Goal: Task Accomplishment & Management: Use online tool/utility

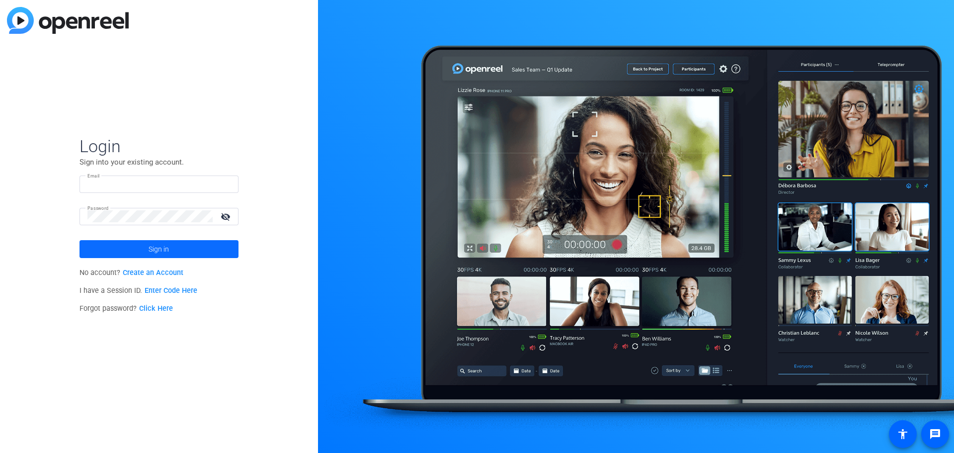
type input "[EMAIL_ADDRESS][DOMAIN_NAME]"
click at [156, 252] on span "Sign in" at bounding box center [159, 248] width 20 height 25
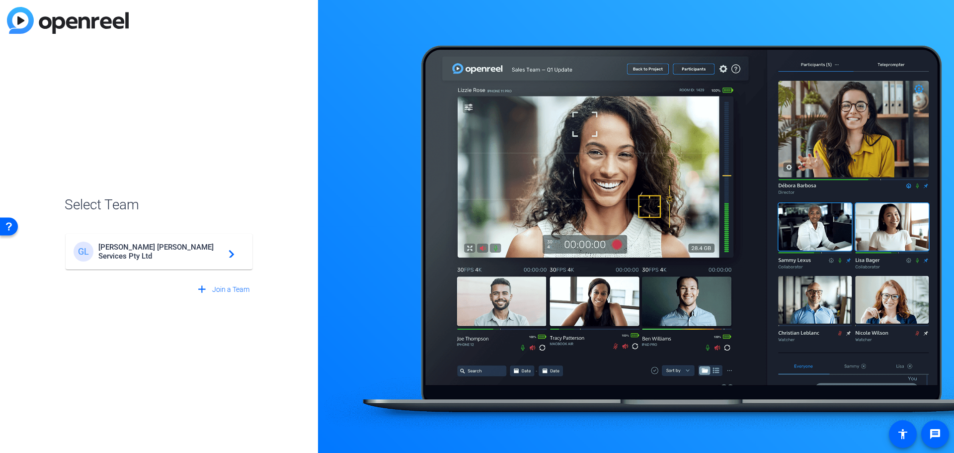
click at [188, 252] on span "[PERSON_NAME] [PERSON_NAME] Services Pty Ltd" at bounding box center [160, 251] width 124 height 18
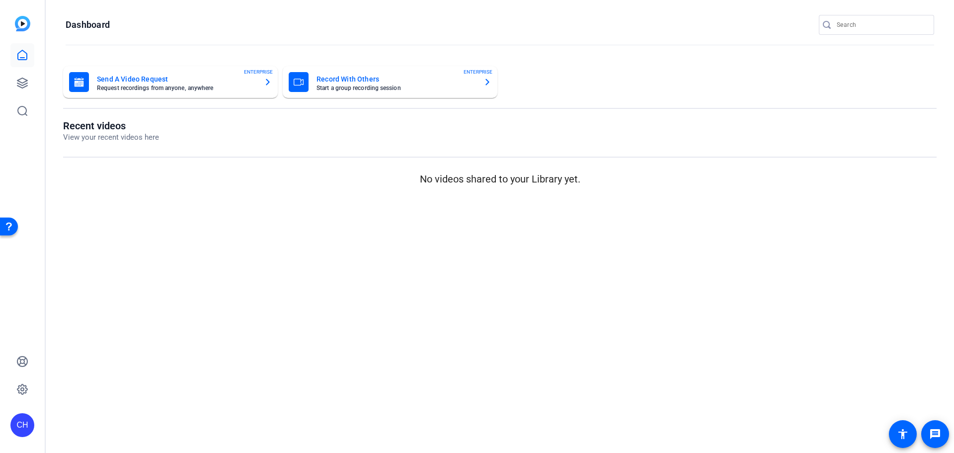
click at [201, 90] on mat-card-subtitle "Request recordings from anyone, anywhere" at bounding box center [176, 88] width 159 height 6
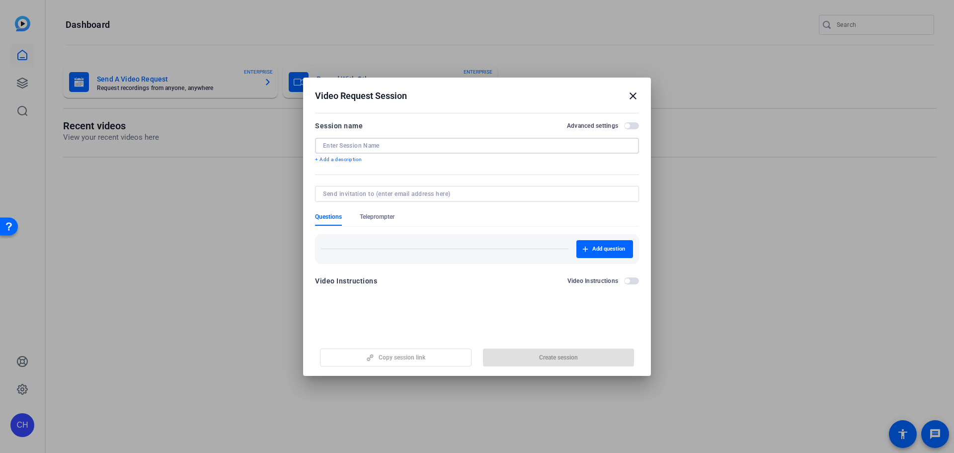
click at [371, 147] on input at bounding box center [477, 146] width 308 height 8
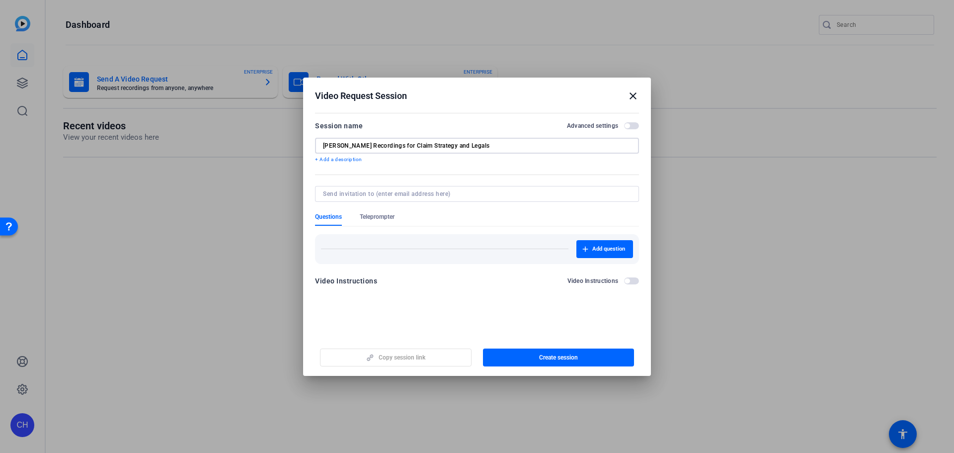
type input "[PERSON_NAME] Recordings for Claim Strategy and Legals"
click at [365, 191] on input at bounding box center [475, 194] width 304 height 8
click at [608, 244] on span "button" at bounding box center [604, 249] width 57 height 24
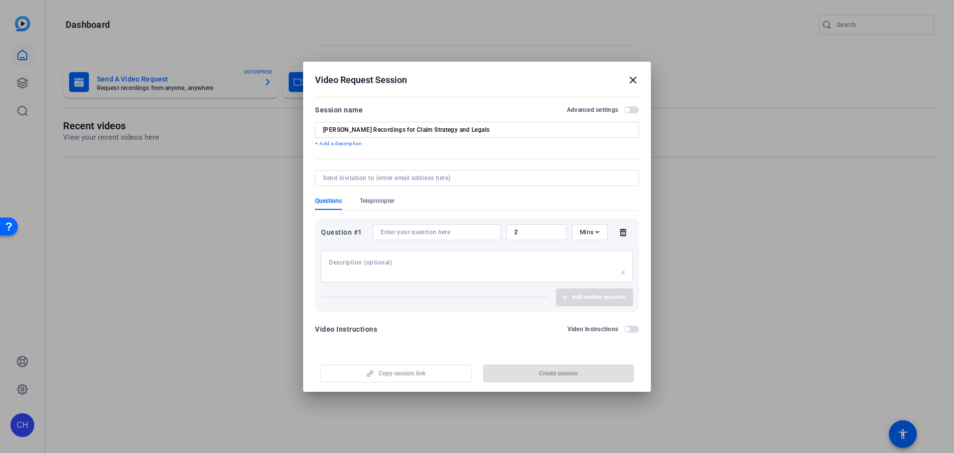
click at [624, 231] on icon at bounding box center [622, 232] width 6 height 7
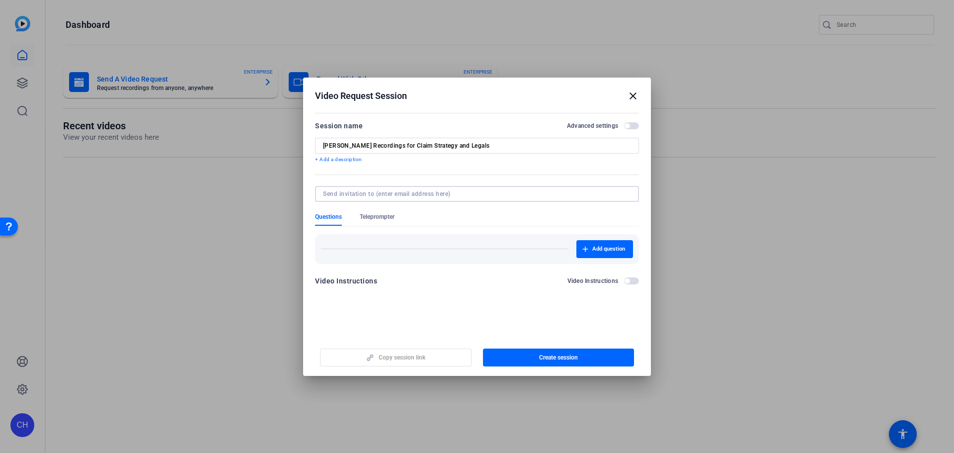
click at [418, 195] on input at bounding box center [475, 194] width 304 height 8
type input "[PERSON_NAME][EMAIL_ADDRESS][DOMAIN_NAME]"
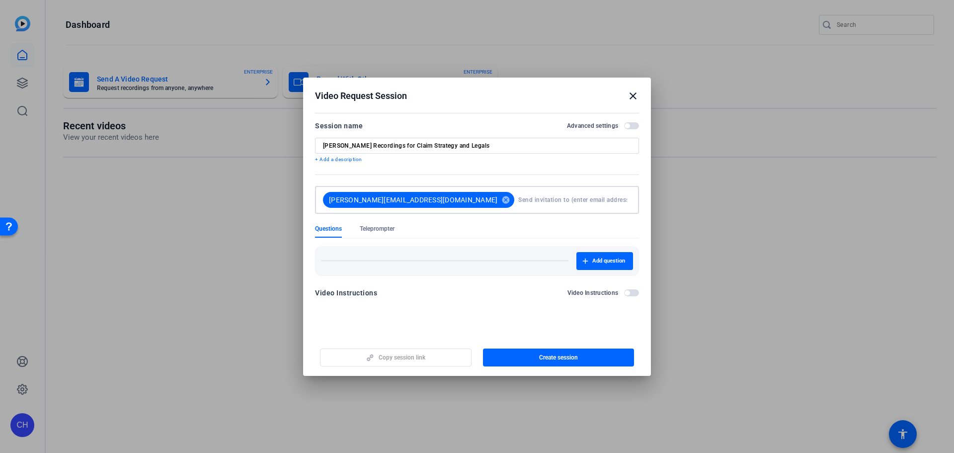
click at [455, 353] on div "Copy session link Create session" at bounding box center [477, 353] width 324 height 25
click at [582, 361] on span "button" at bounding box center [559, 357] width 152 height 24
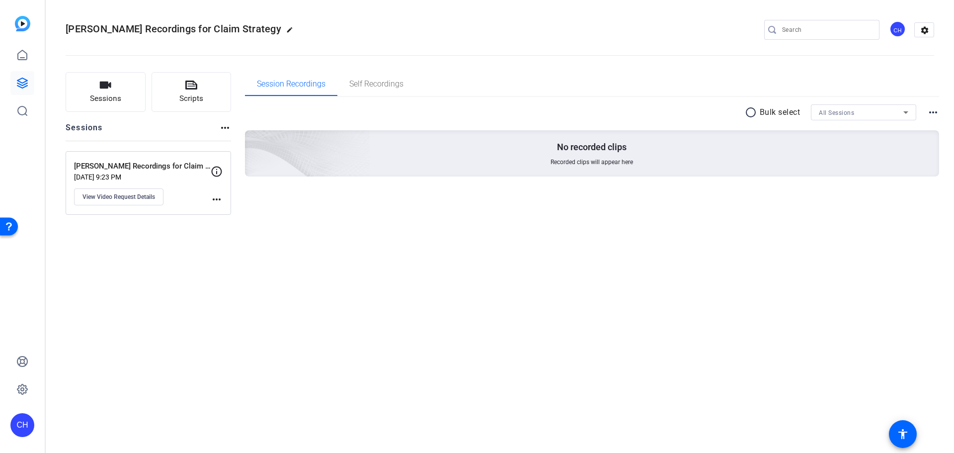
click at [232, 195] on div "Sessions Scripts Sessions more_horiz [PERSON_NAME] Recordings for Claim Strateg…" at bounding box center [500, 143] width 908 height 167
click at [220, 195] on mat-icon "more_horiz" at bounding box center [217, 199] width 12 height 12
click at [138, 170] on div at bounding box center [477, 226] width 954 height 453
click at [139, 161] on p "[PERSON_NAME] Recordings for Claim Strategy and Legals" at bounding box center [142, 165] width 137 height 11
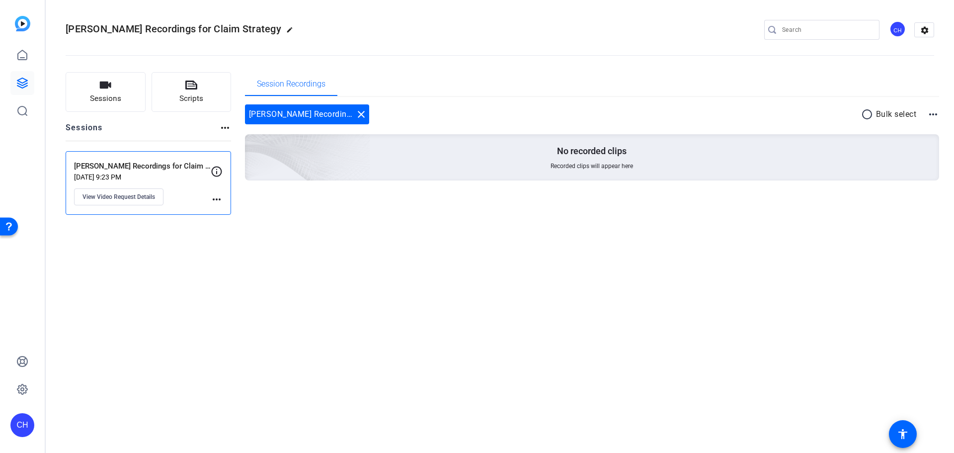
click at [143, 168] on p "[PERSON_NAME] Recordings for Claim Strategy and Legals" at bounding box center [142, 165] width 137 height 11
click at [142, 197] on span "View Video Request Details" at bounding box center [118, 197] width 73 height 8
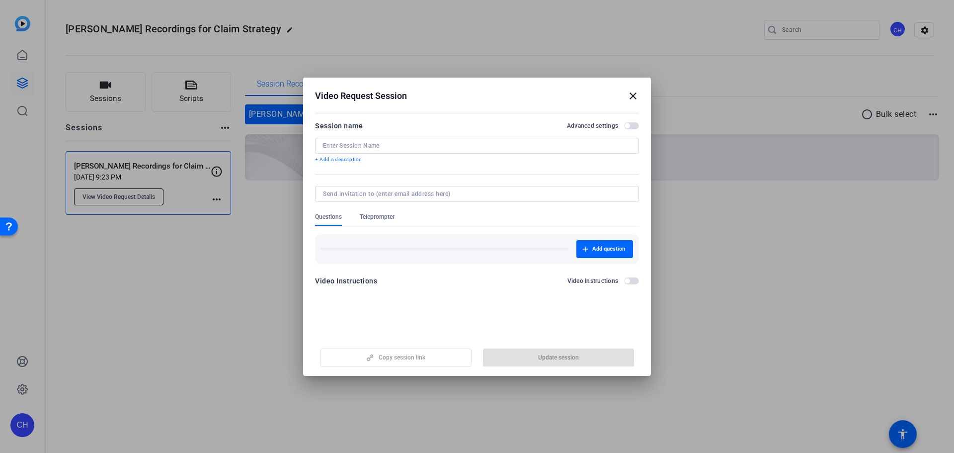
type input "[PERSON_NAME] Recordings for Claim Strategy and Legals"
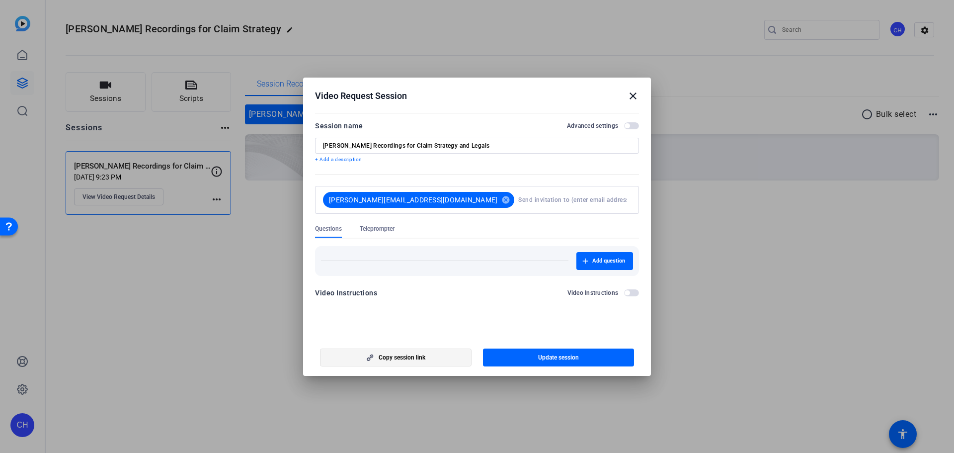
click at [411, 357] on span "Copy session link" at bounding box center [402, 357] width 47 height 8
drag, startPoint x: 633, startPoint y: 93, endPoint x: 597, endPoint y: 98, distance: 36.0
click at [633, 93] on mat-icon "close" at bounding box center [633, 96] width 12 height 12
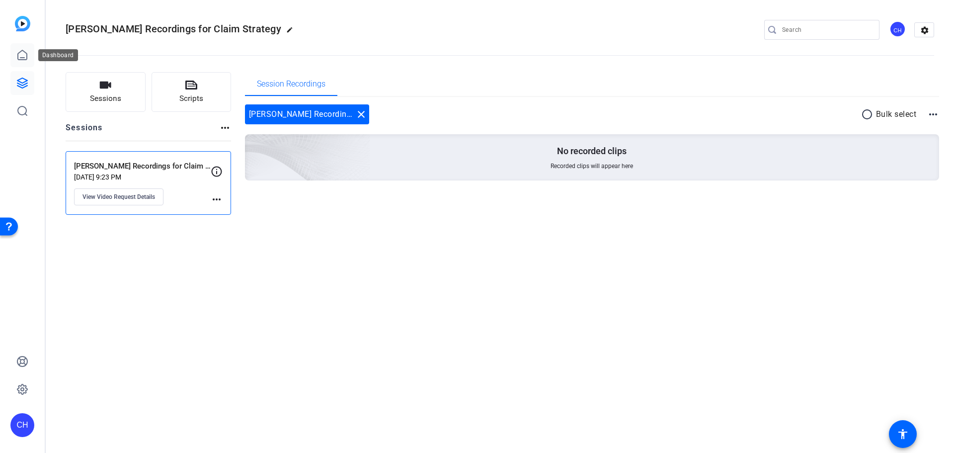
click at [21, 56] on icon at bounding box center [22, 55] width 12 height 12
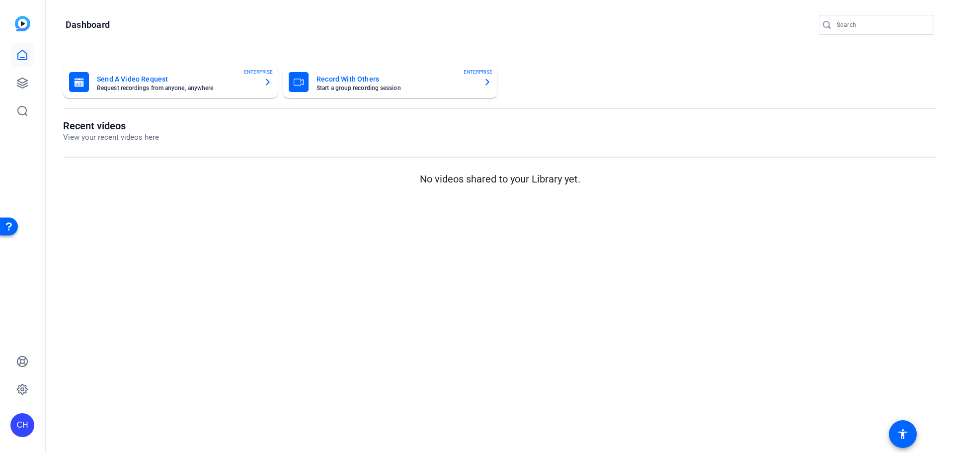
click at [171, 89] on mat-card-subtitle "Request recordings from anyone, anywhere" at bounding box center [176, 88] width 159 height 6
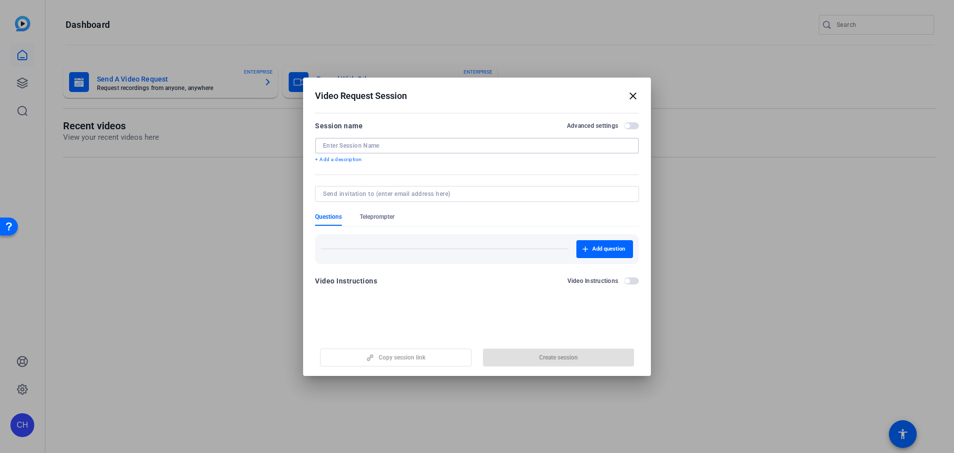
click at [418, 149] on input at bounding box center [477, 146] width 308 height 8
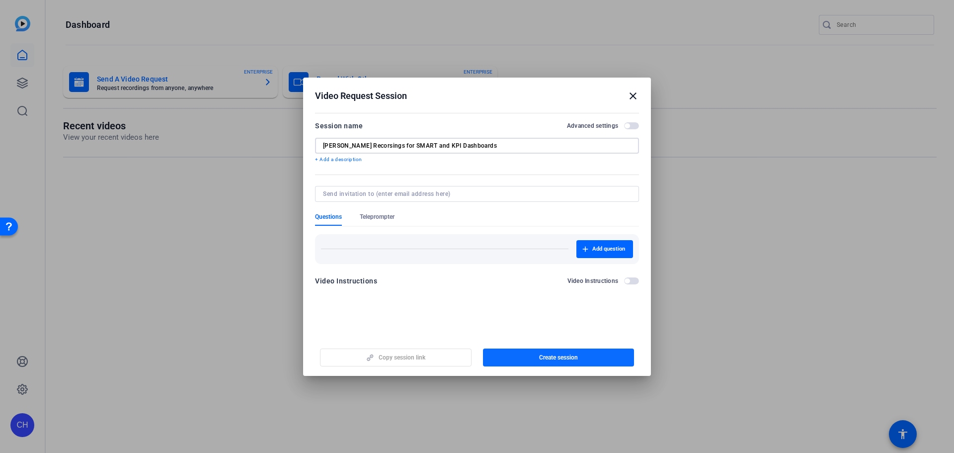
type input "[PERSON_NAME] Recorsings for SMART and KPI Dashboards"
click at [560, 360] on span "Create session" at bounding box center [558, 357] width 39 height 8
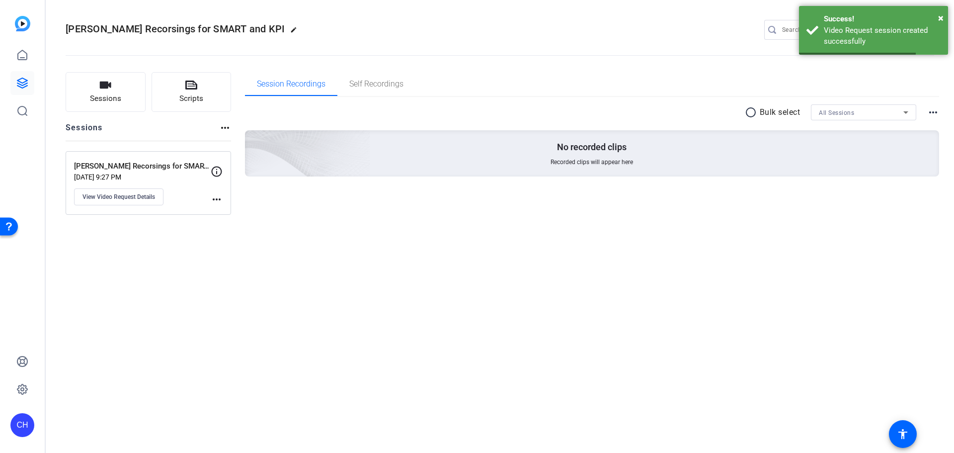
click at [147, 163] on p "[PERSON_NAME] Recorsings for SMART and KPI Dashboards" at bounding box center [142, 165] width 137 height 11
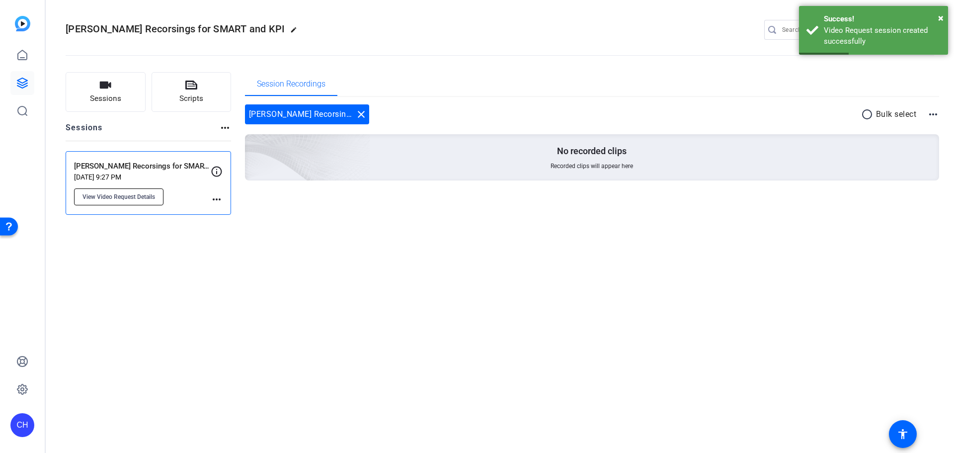
click at [107, 198] on span "View Video Request Details" at bounding box center [118, 197] width 73 height 8
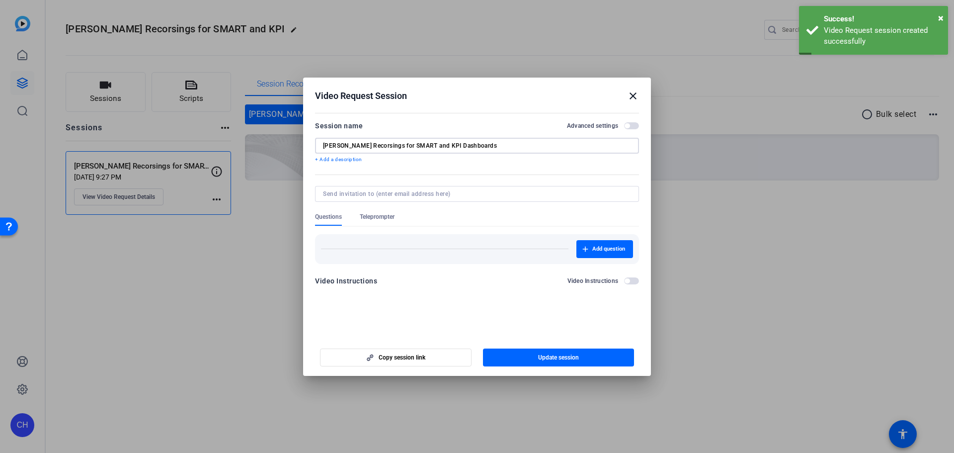
drag, startPoint x: 378, startPoint y: 143, endPoint x: 384, endPoint y: 153, distance: 12.0
click at [377, 143] on input "[PERSON_NAME] Recorsings for SMART and KPI Dashboards" at bounding box center [477, 146] width 308 height 8
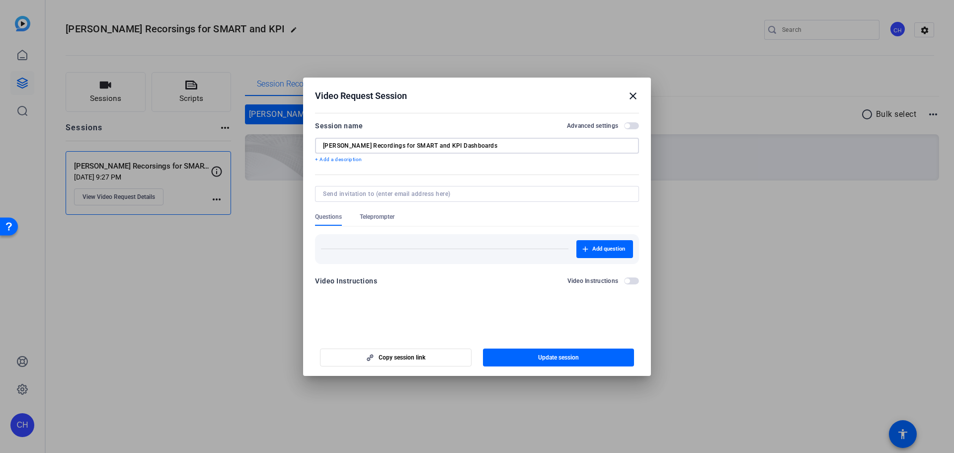
type input "[PERSON_NAME] Recordings for SMART and KPI Dashboards"
type input "[EMAIL_ADDRESS][DOMAIN_NAME]"
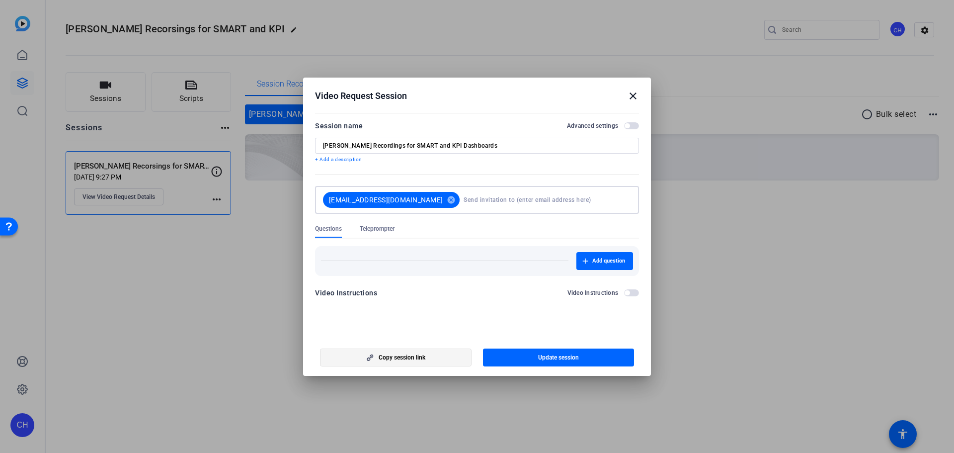
click at [392, 357] on span "Copy session link" at bounding box center [402, 357] width 47 height 8
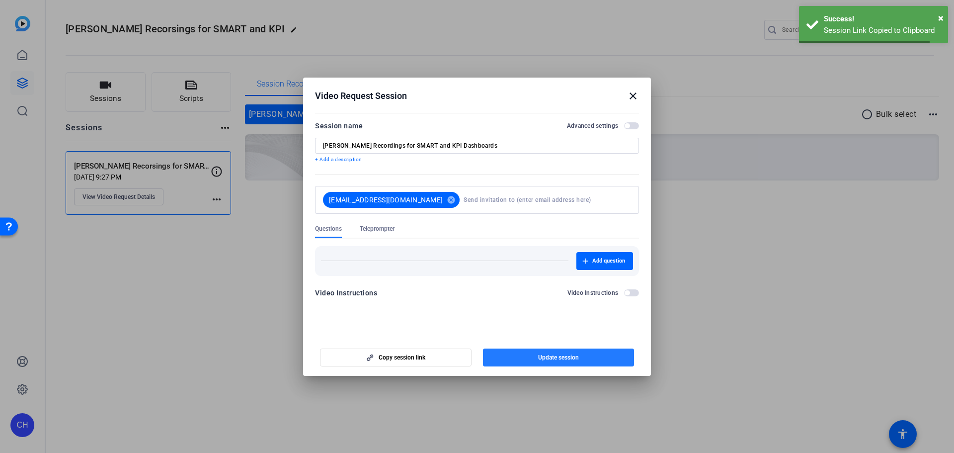
click at [517, 354] on span "button" at bounding box center [559, 357] width 152 height 24
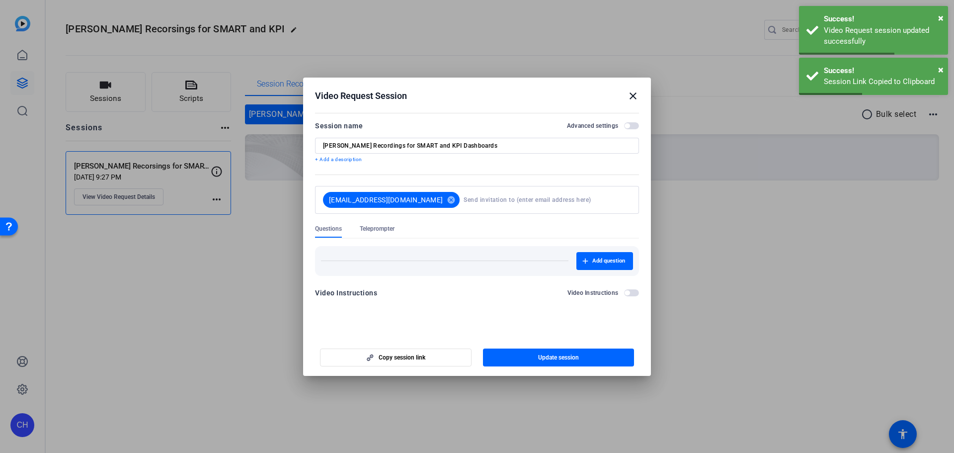
click at [626, 290] on span "button" at bounding box center [626, 292] width 5 height 5
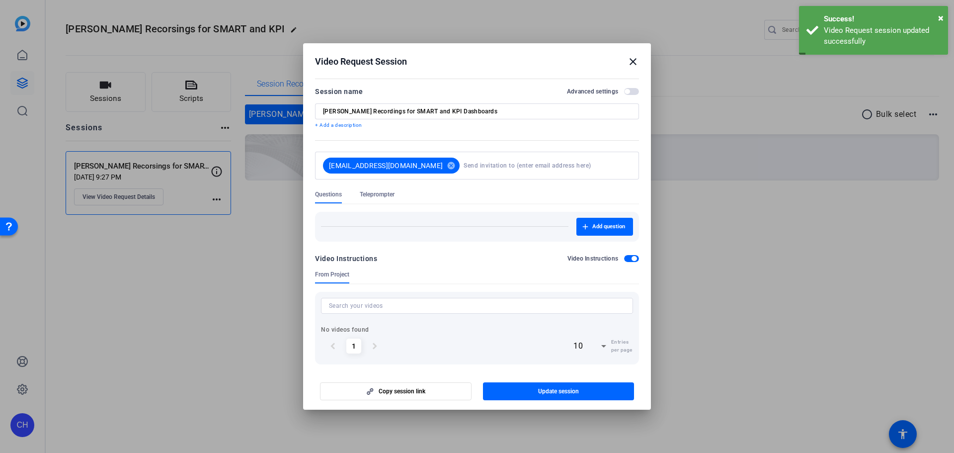
click at [632, 260] on mat-dialog-content "Session name Advanced settings [PERSON_NAME] Recordings for SMART and KPI Dashb…" at bounding box center [477, 223] width 348 height 294
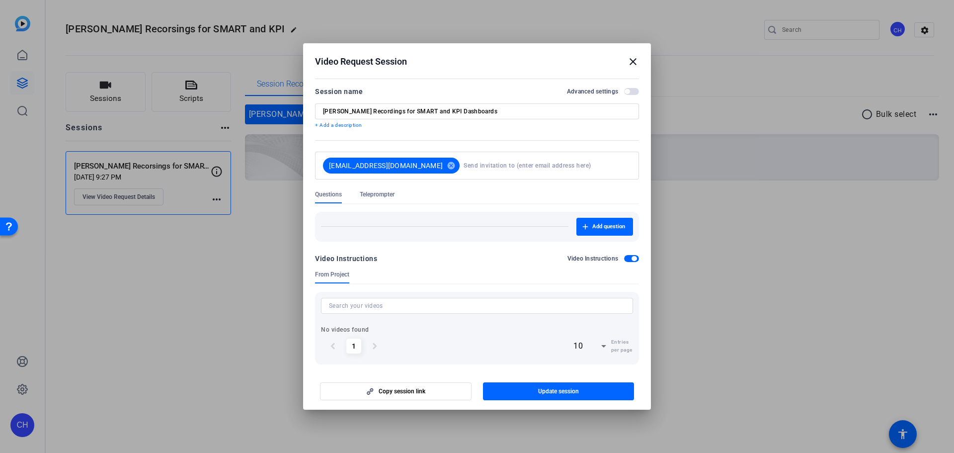
click at [626, 257] on span "button" at bounding box center [631, 258] width 15 height 7
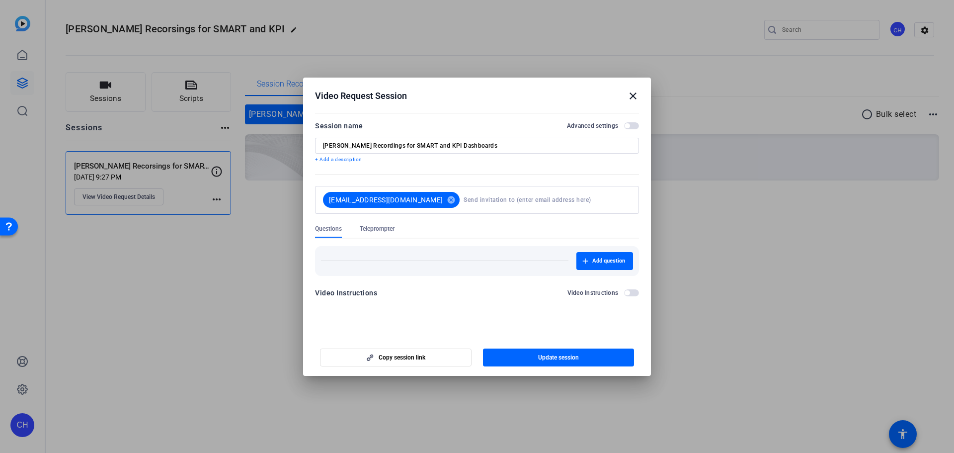
click at [578, 350] on span "button" at bounding box center [559, 357] width 152 height 24
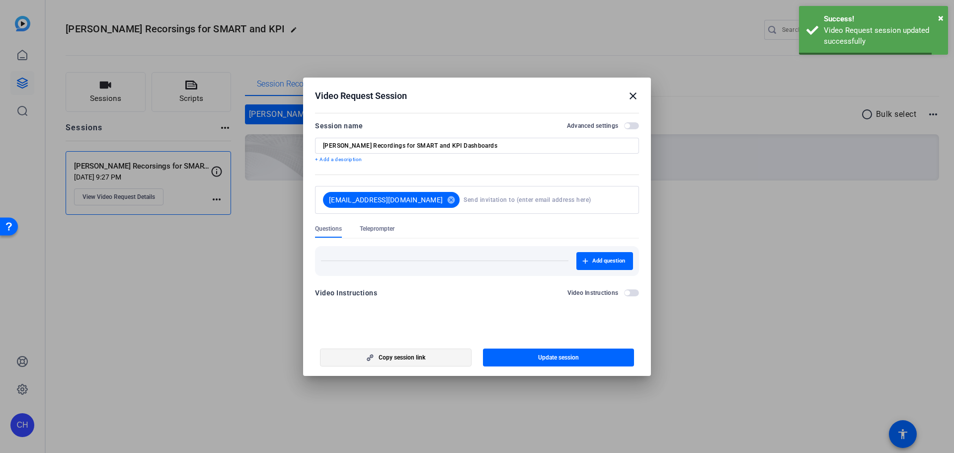
click at [401, 356] on span "Copy session link" at bounding box center [402, 357] width 47 height 8
